Goal: Task Accomplishment & Management: Use online tool/utility

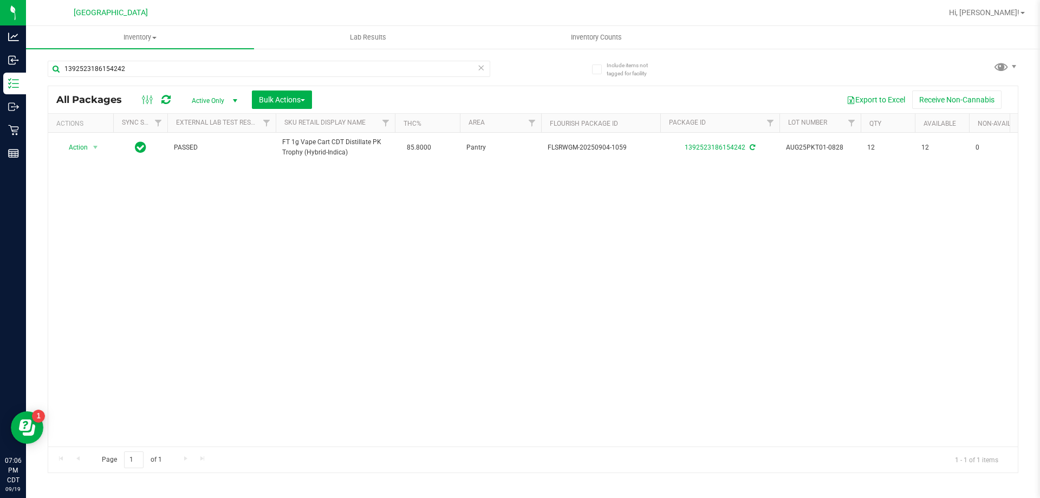
click at [483, 65] on icon at bounding box center [481, 67] width 8 height 13
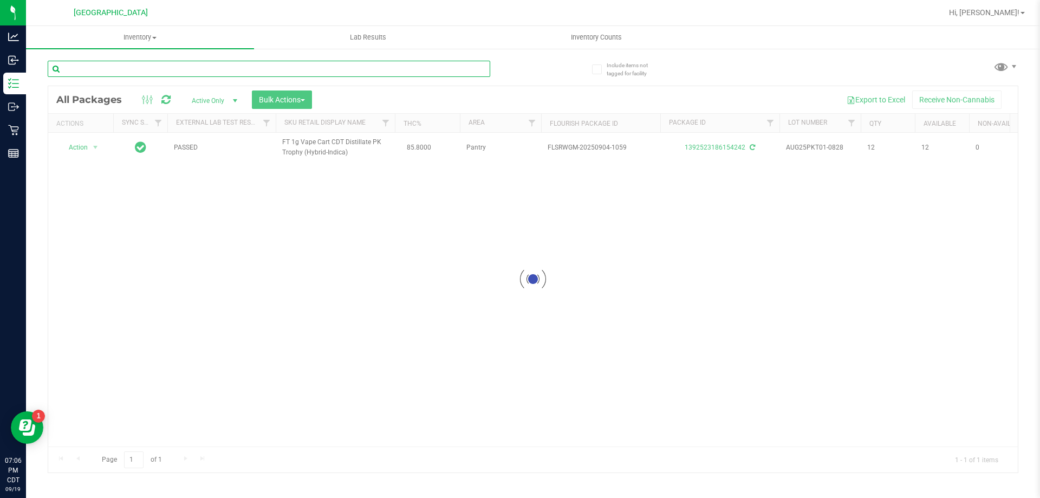
click at [455, 70] on input "text" at bounding box center [269, 69] width 442 height 16
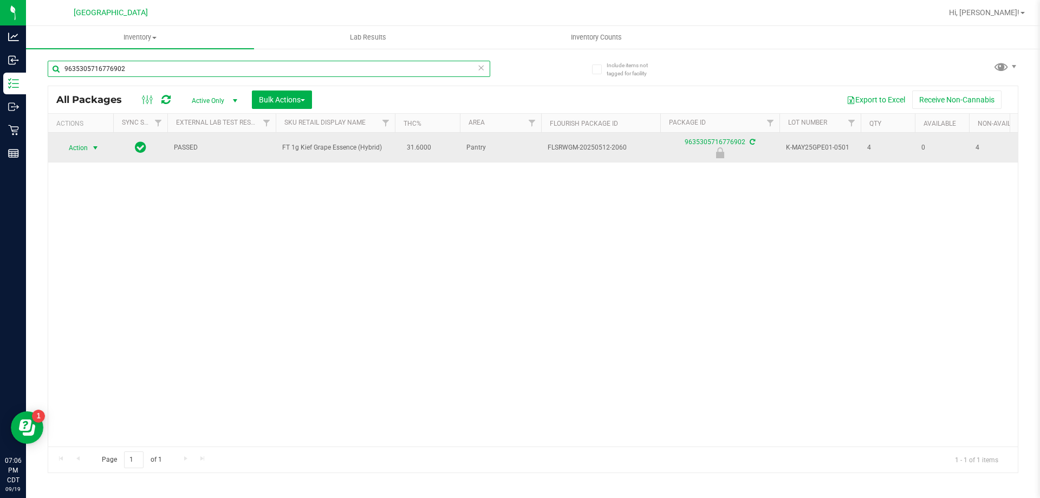
type input "9635305716776902"
click at [84, 146] on span "Action" at bounding box center [73, 147] width 29 height 15
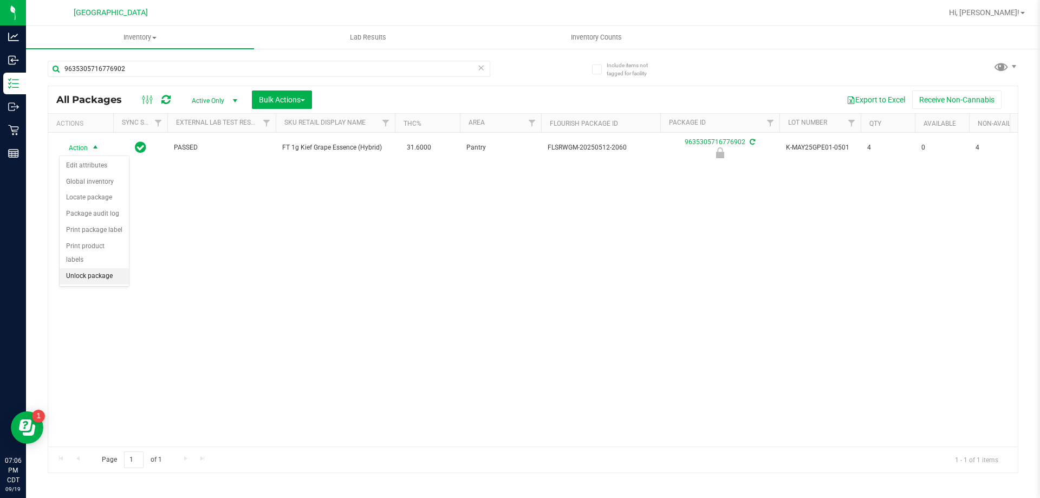
click at [75, 268] on li "Unlock package" at bounding box center [94, 276] width 69 height 16
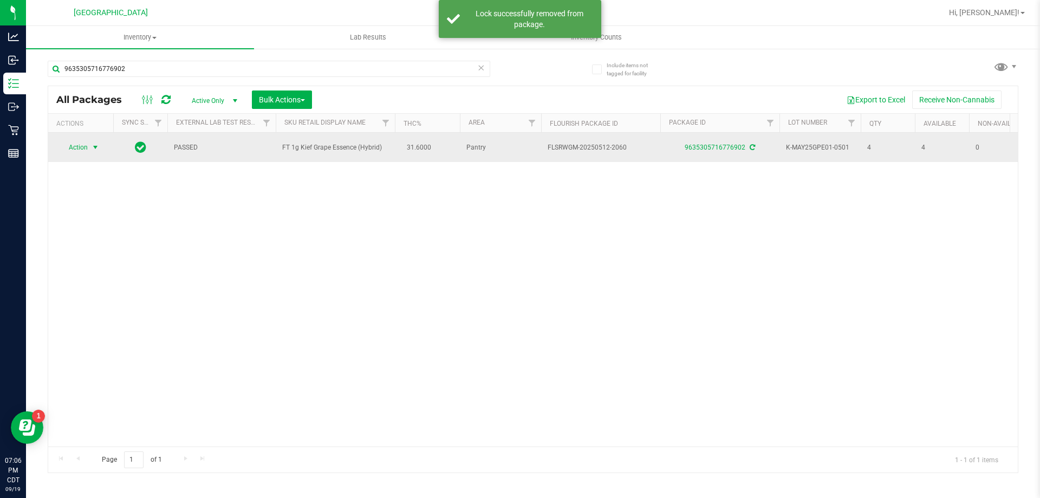
click at [90, 145] on span "select" at bounding box center [96, 147] width 14 height 15
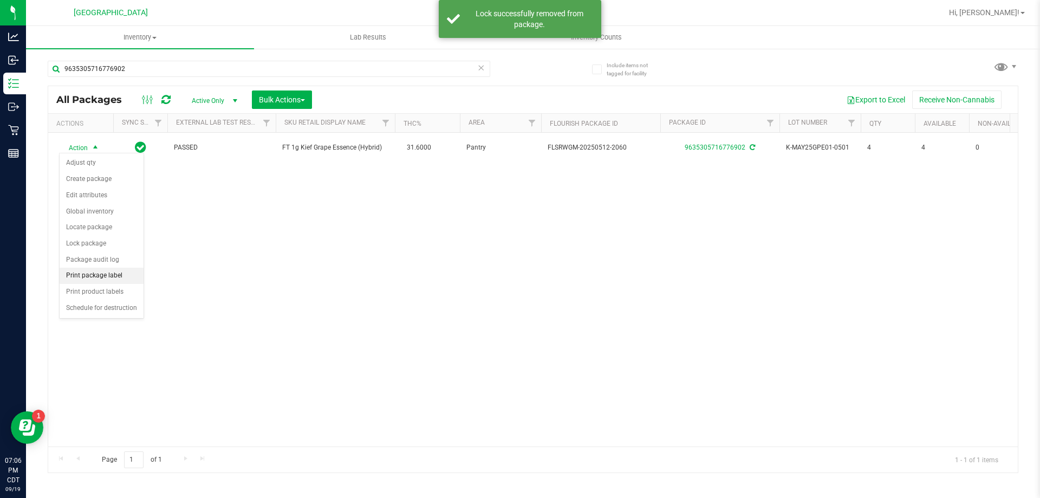
click at [112, 272] on li "Print package label" at bounding box center [102, 275] width 84 height 16
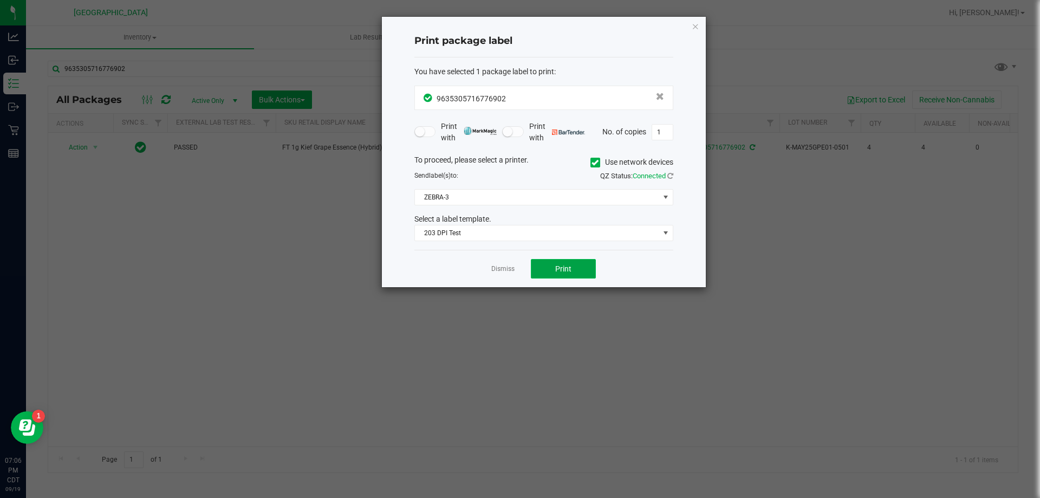
click at [565, 262] on button "Print" at bounding box center [563, 268] width 65 height 19
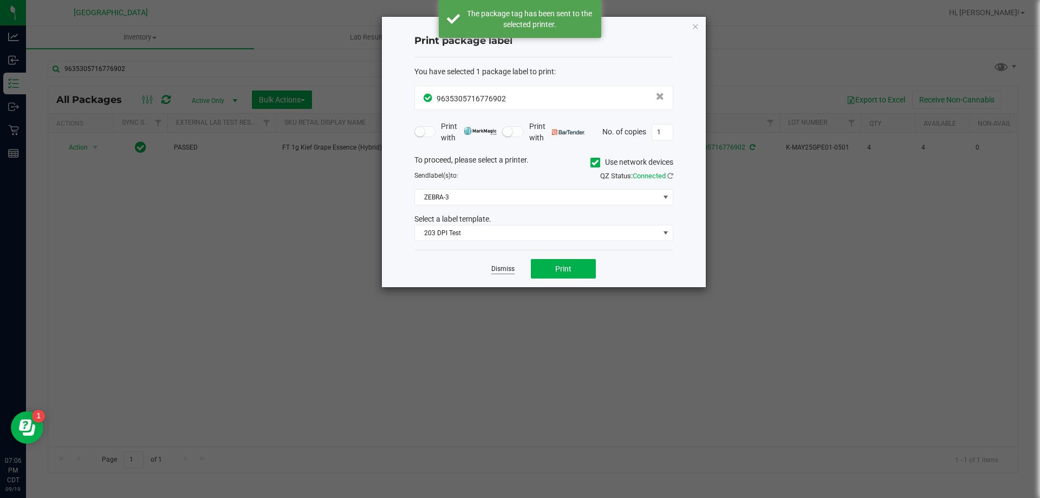
click at [506, 265] on link "Dismiss" at bounding box center [502, 268] width 23 height 9
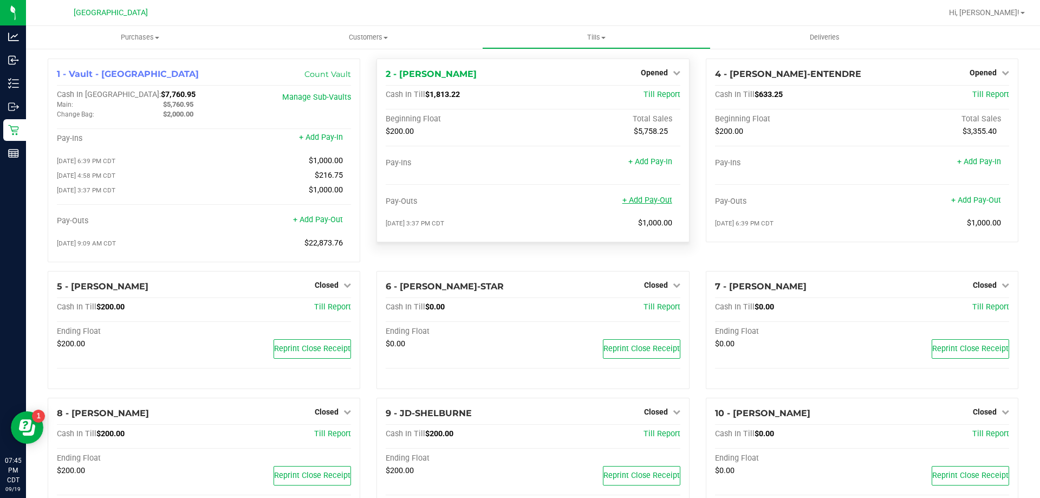
click at [654, 199] on link "+ Add Pay-Out" at bounding box center [647, 199] width 50 height 9
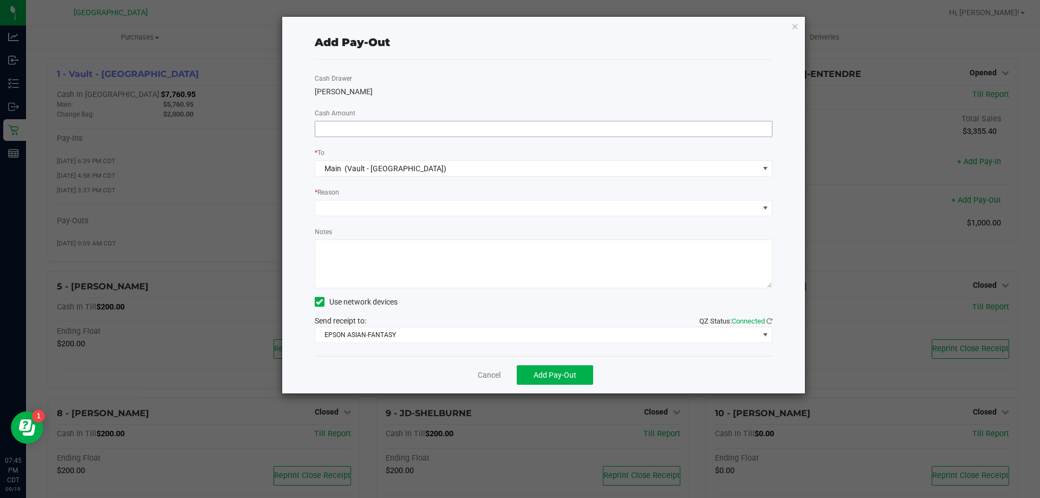
click at [523, 129] on input at bounding box center [543, 128] width 457 height 15
type input "$1,000.00"
click at [519, 212] on span at bounding box center [536, 207] width 443 height 15
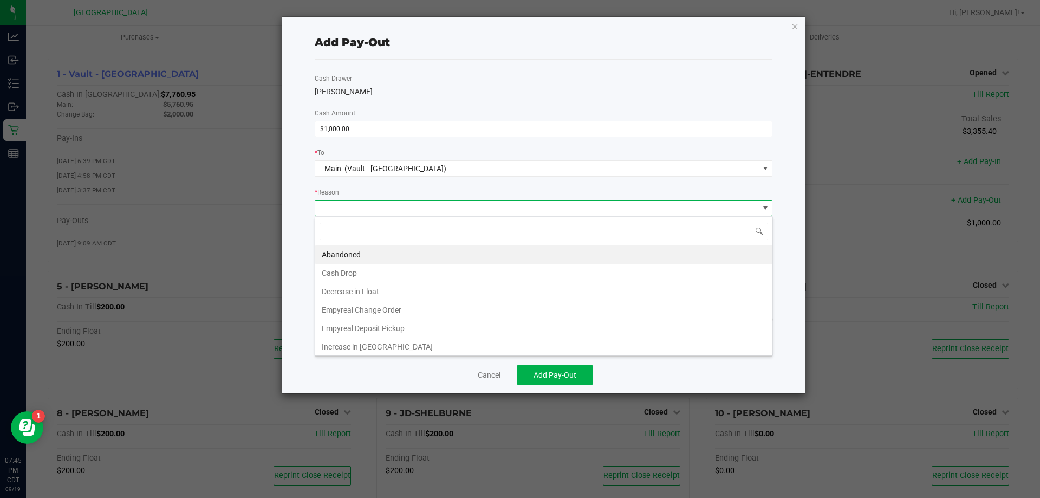
scroll to position [16, 457]
click at [339, 279] on li "Cash Drop" at bounding box center [543, 273] width 457 height 18
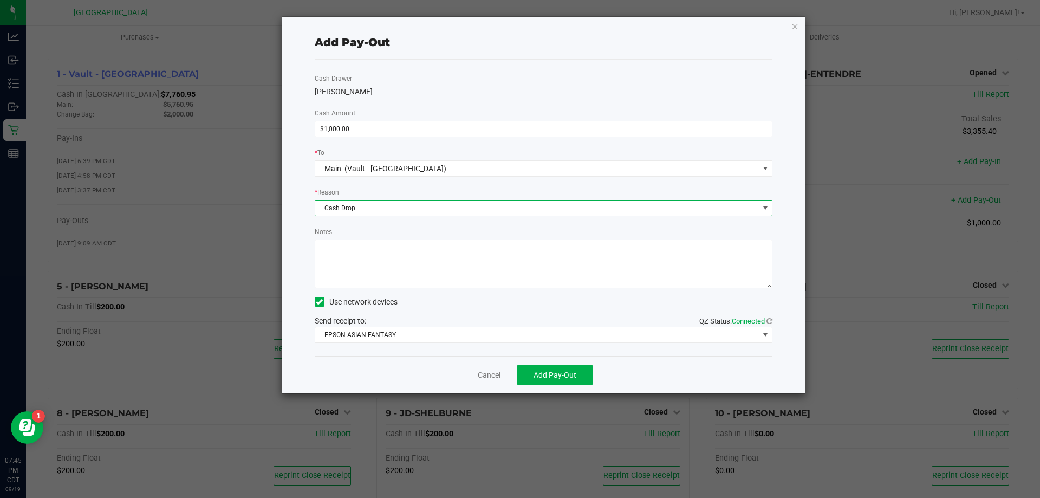
click at [370, 258] on textarea "Notes" at bounding box center [544, 263] width 458 height 49
type textarea "CJS"
click at [544, 371] on span "Add Pay-Out" at bounding box center [554, 374] width 43 height 9
